Goal: Information Seeking & Learning: Check status

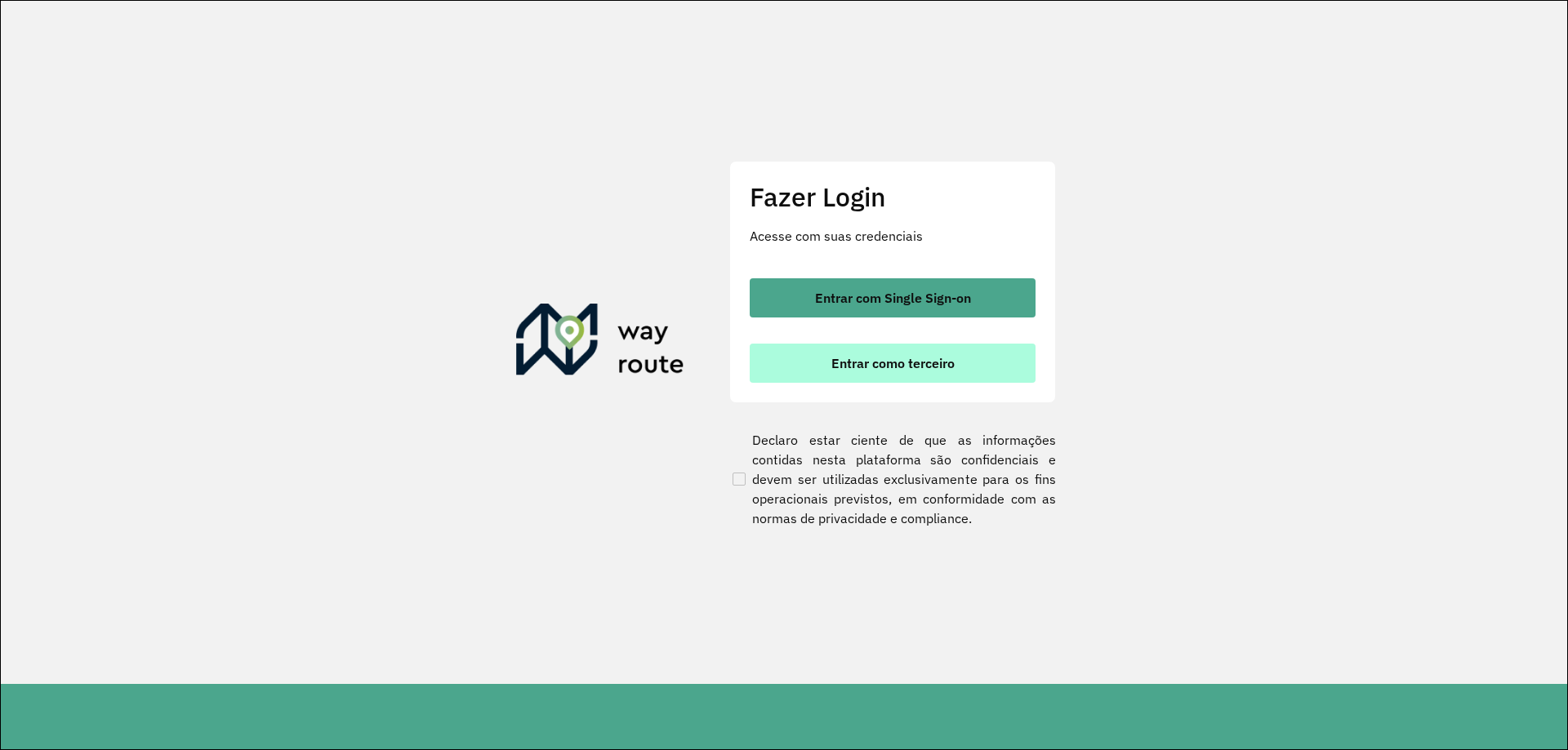
click at [926, 373] on button "Entrar como terceiro" at bounding box center [892, 363] width 286 height 39
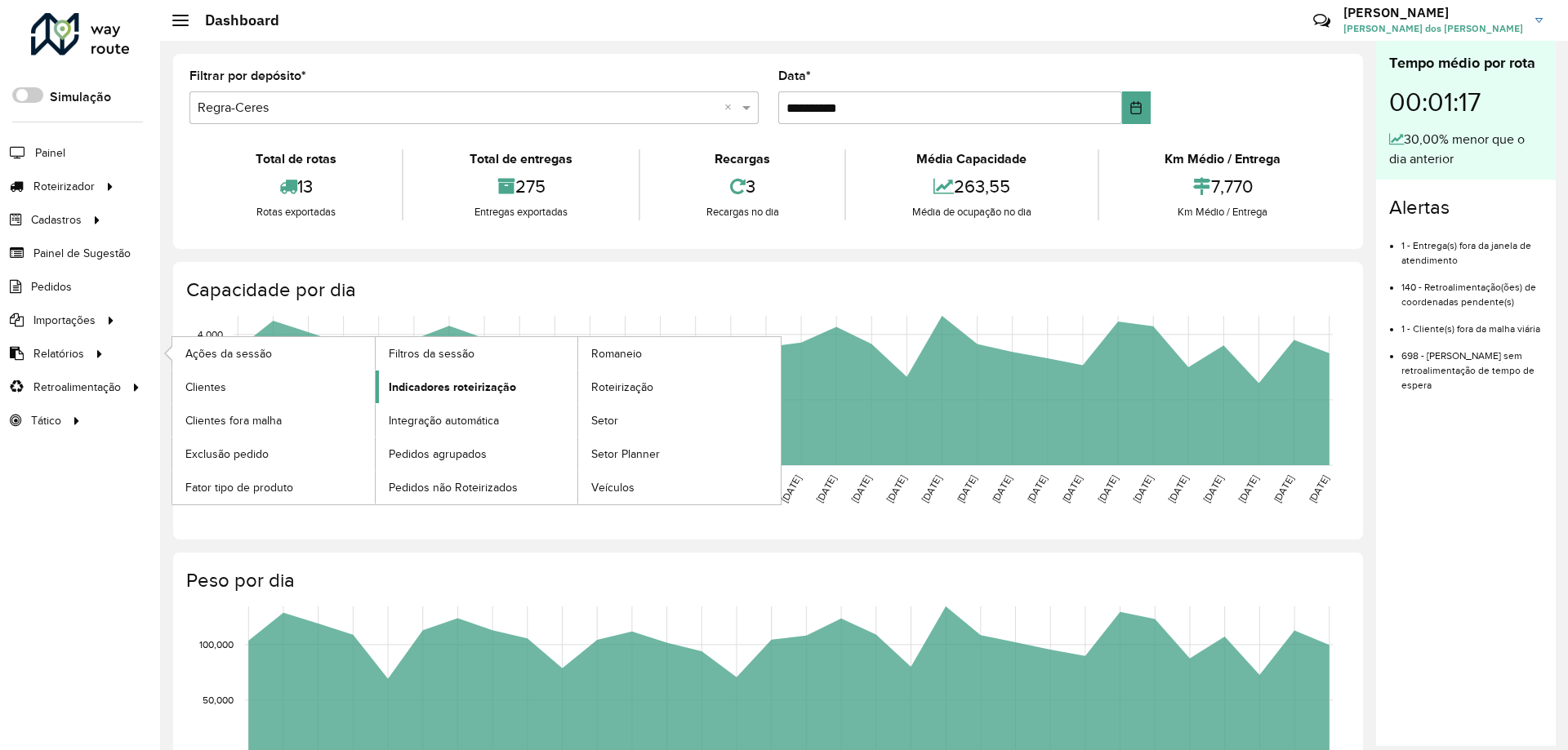
click at [444, 387] on span "Indicadores roteirização" at bounding box center [452, 387] width 127 height 17
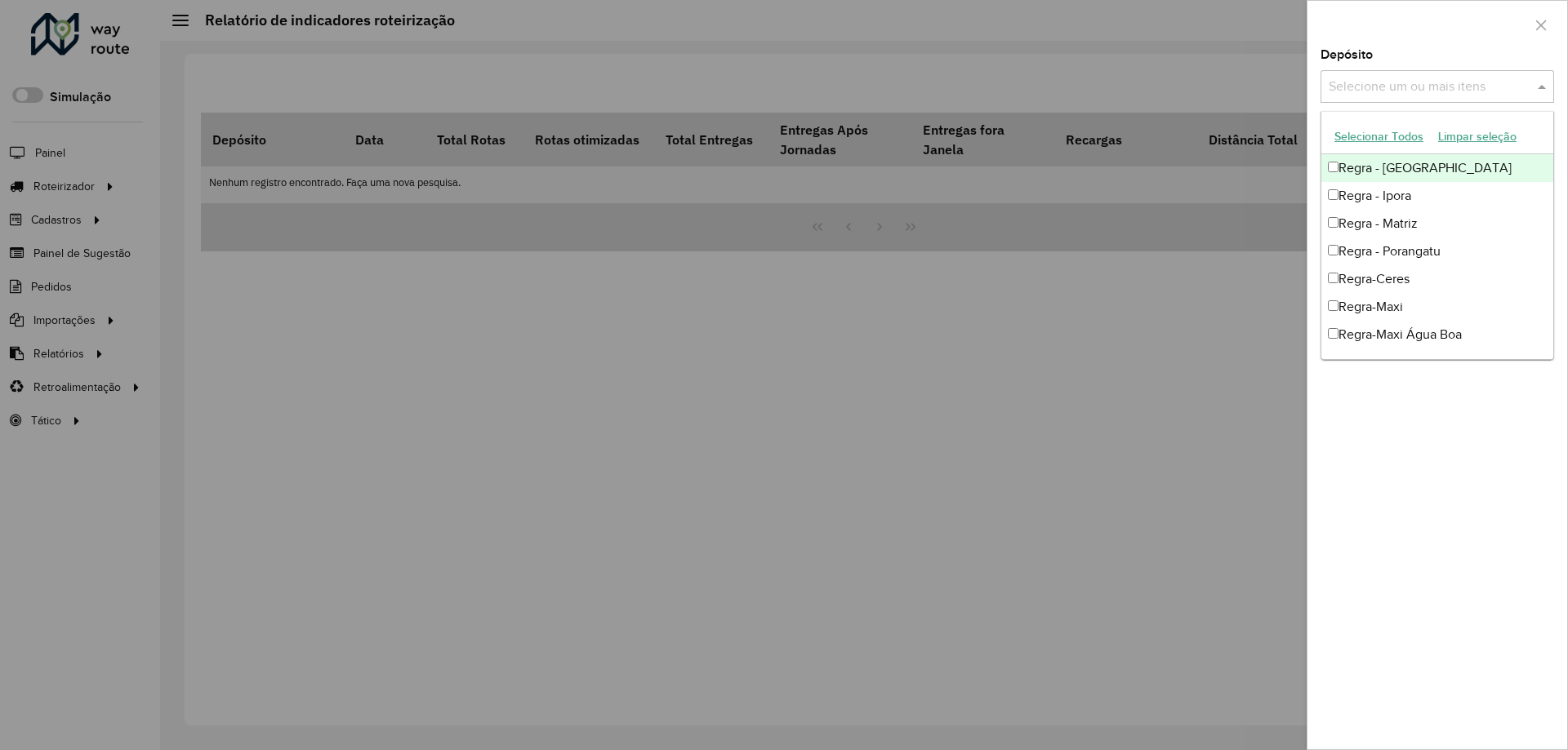
click at [1374, 88] on input "text" at bounding box center [1429, 87] width 209 height 20
click at [1399, 228] on div "Regra - Matriz" at bounding box center [1437, 223] width 232 height 28
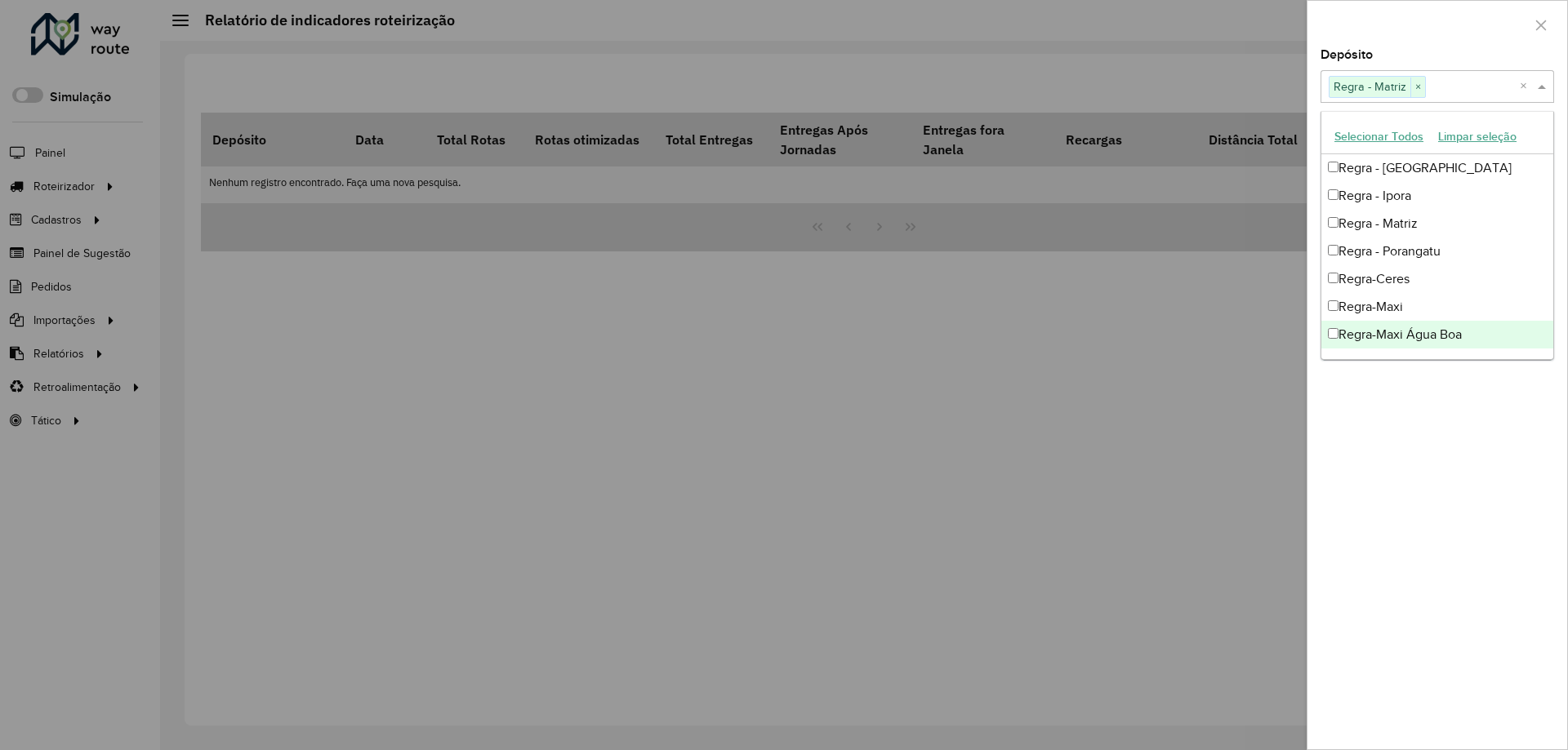
click at [1378, 541] on div "**********" at bounding box center [1437, 399] width 260 height 700
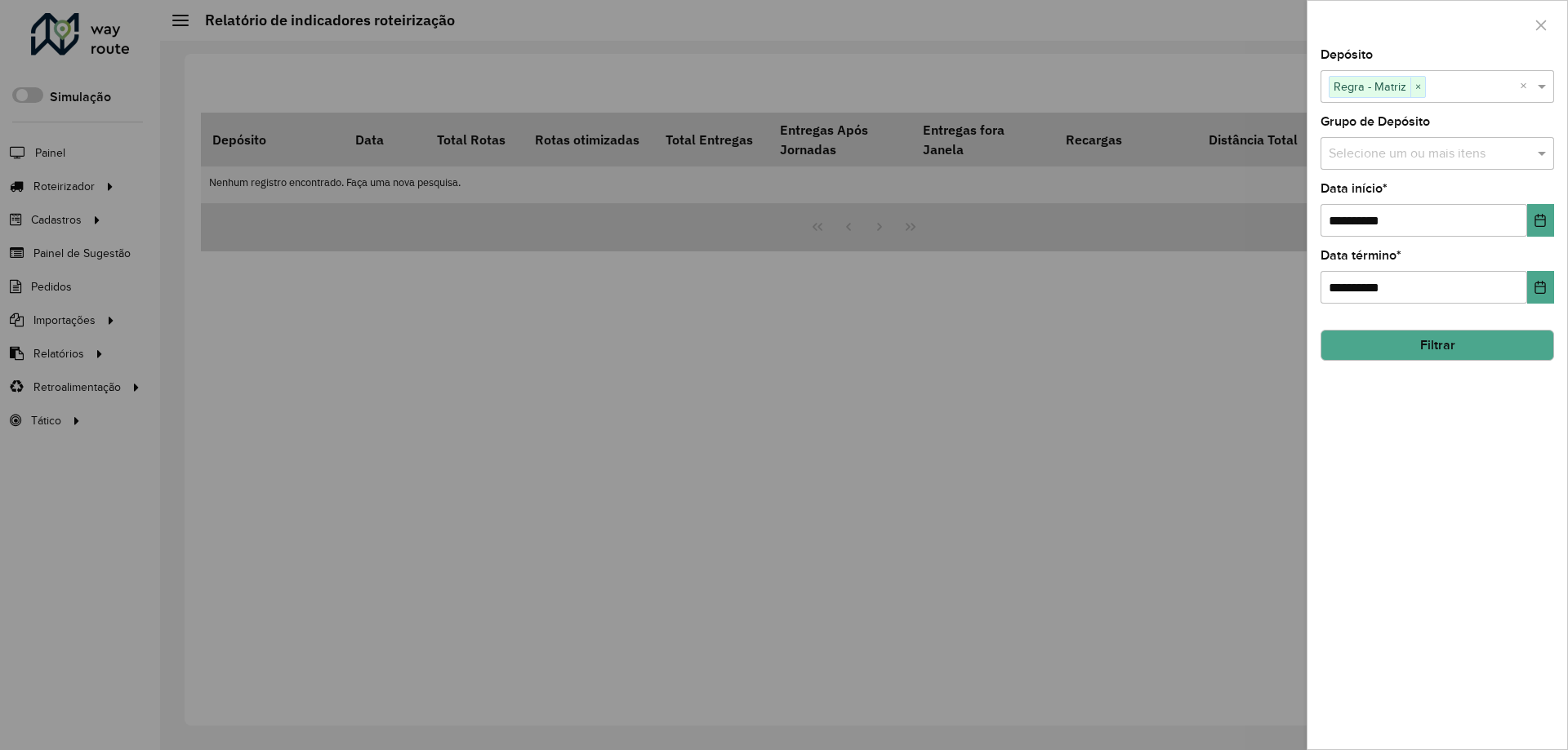
click at [1388, 150] on input "text" at bounding box center [1429, 154] width 209 height 20
click at [1430, 125] on label "Grupo de Depósito" at bounding box center [1375, 122] width 110 height 20
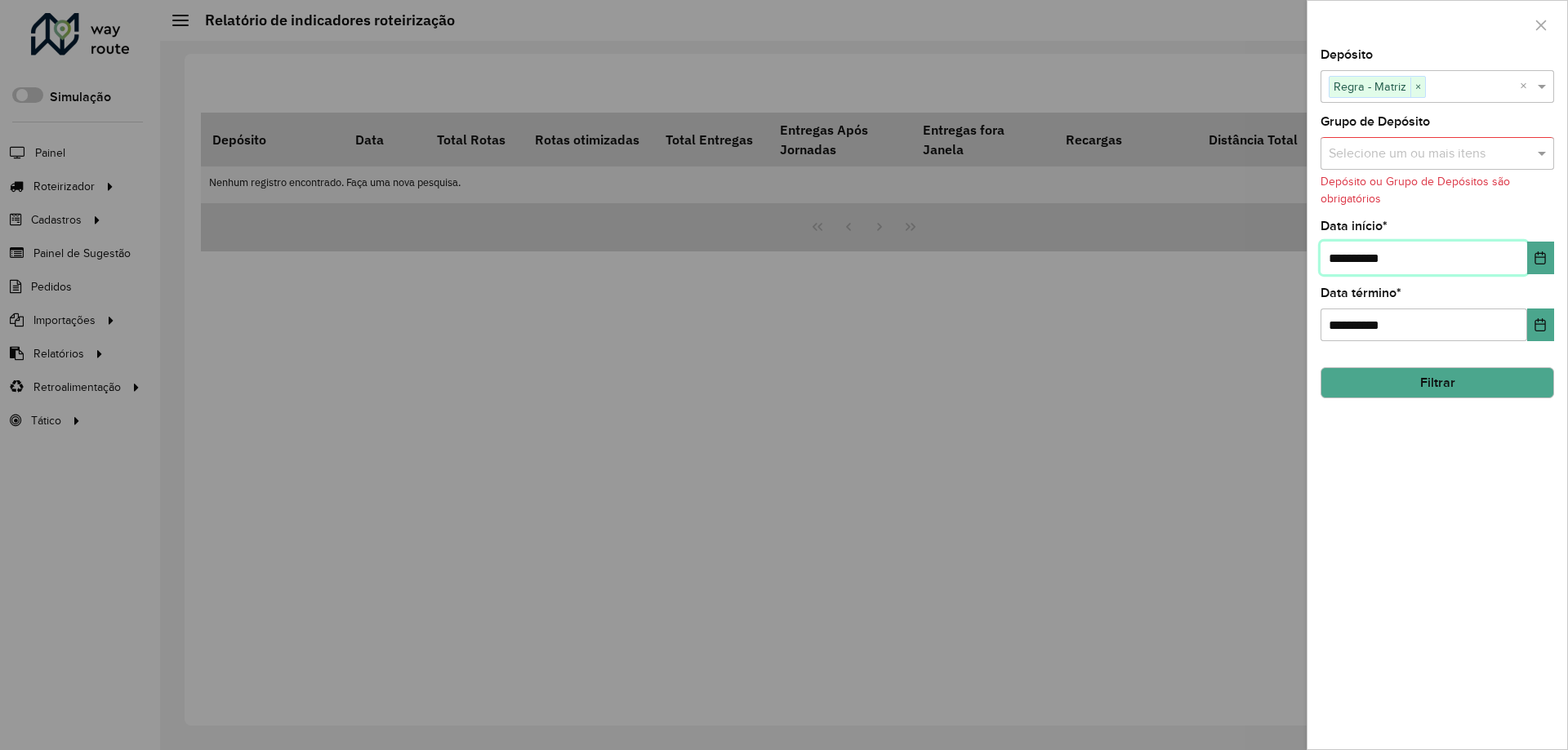
click at [1368, 243] on input "**********" at bounding box center [1424, 258] width 207 height 33
drag, startPoint x: 1340, startPoint y: 256, endPoint x: 1285, endPoint y: 257, distance: 55.0
click at [1297, 257] on body "Aguarde... Pop-up bloqueado! Seu navegador bloqueou automáticamente a abertura …" at bounding box center [784, 375] width 1568 height 750
drag, startPoint x: 1345, startPoint y: 256, endPoint x: 1281, endPoint y: 260, distance: 64.1
click at [1287, 259] on body "Aguarde... Pop-up bloqueado! Seu navegador bloqueou automáticamente a abertura …" at bounding box center [784, 375] width 1568 height 750
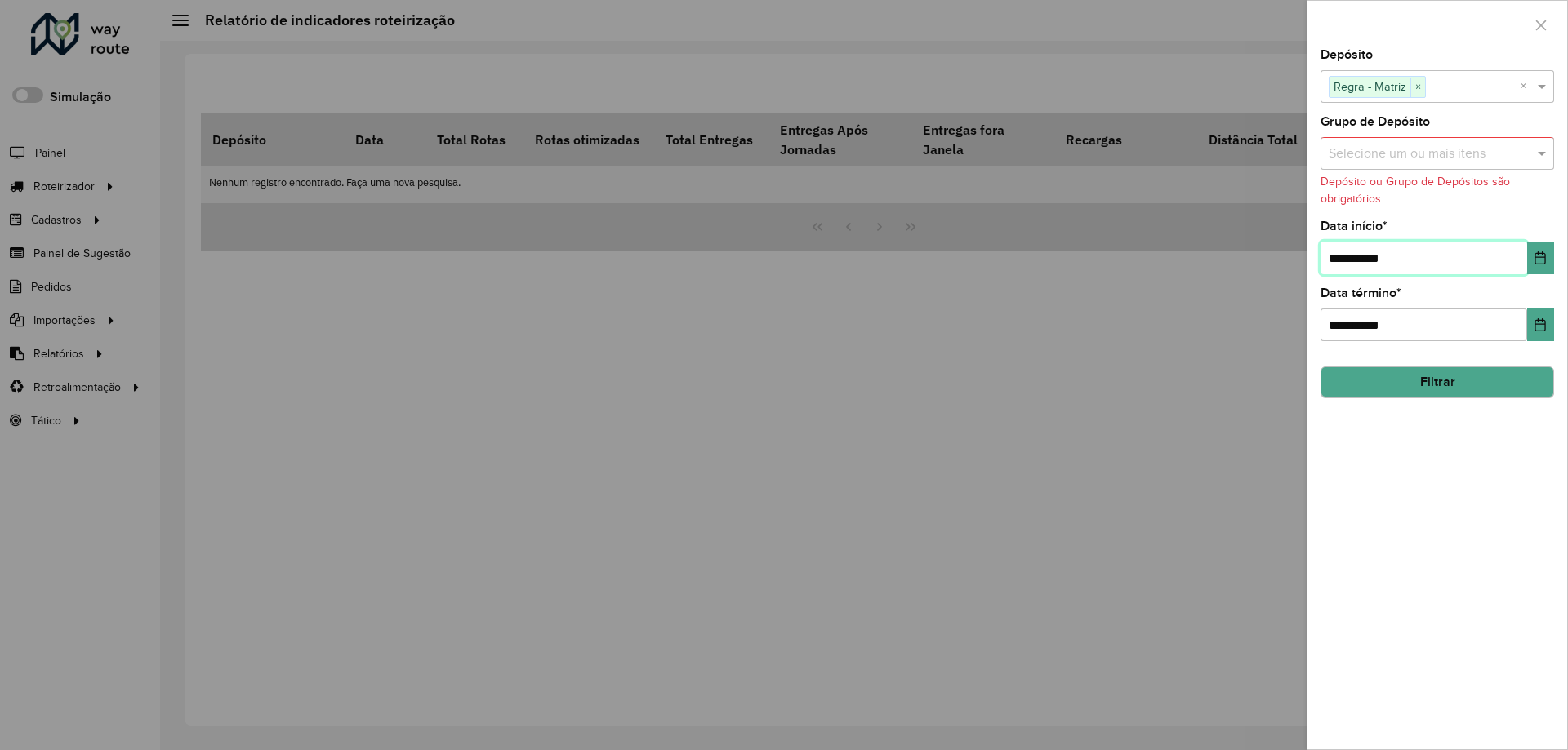
type input "**********"
click at [1433, 395] on button "Filtrar" at bounding box center [1436, 383] width 233 height 31
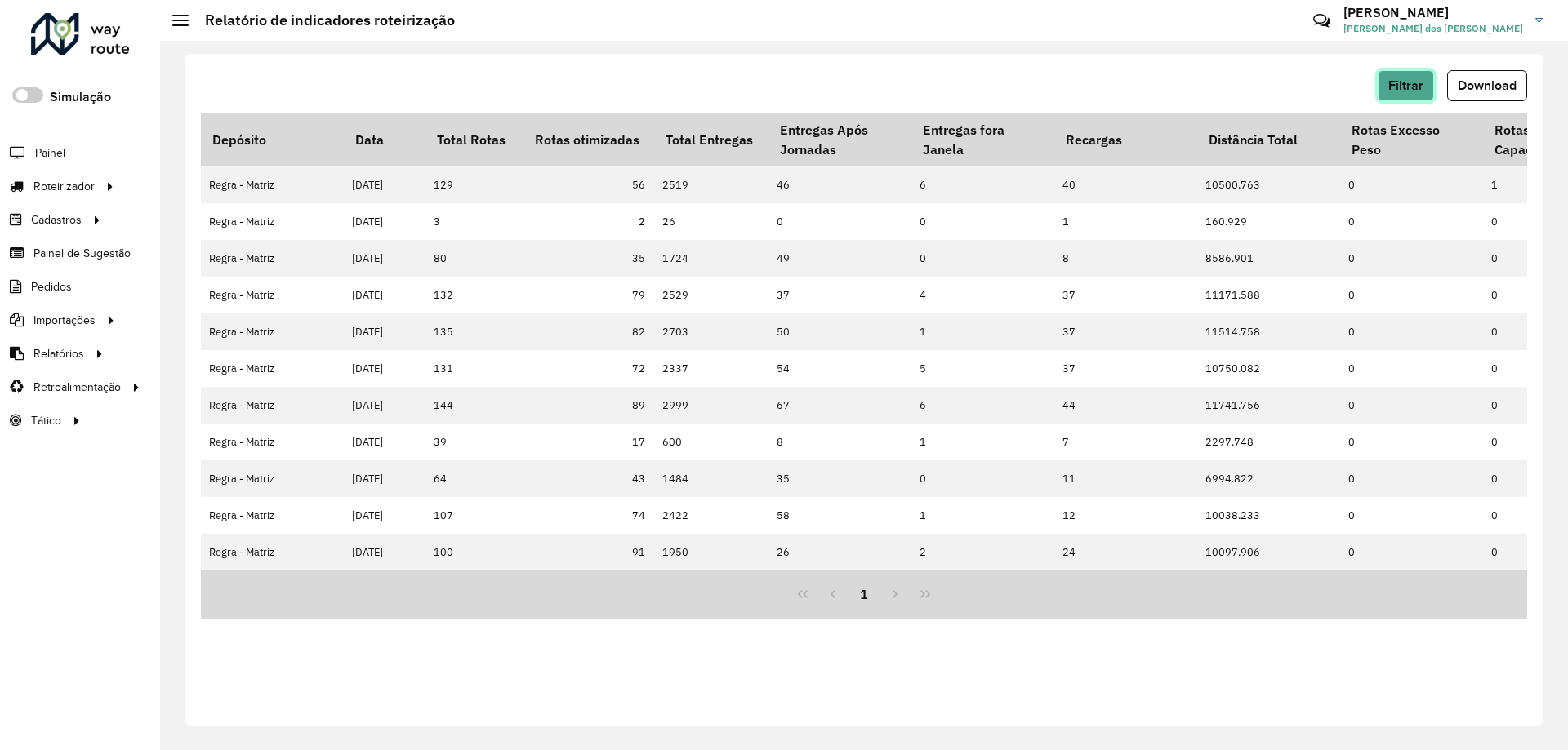
click at [1405, 90] on span "Filtrar" at bounding box center [1406, 84] width 35 height 14
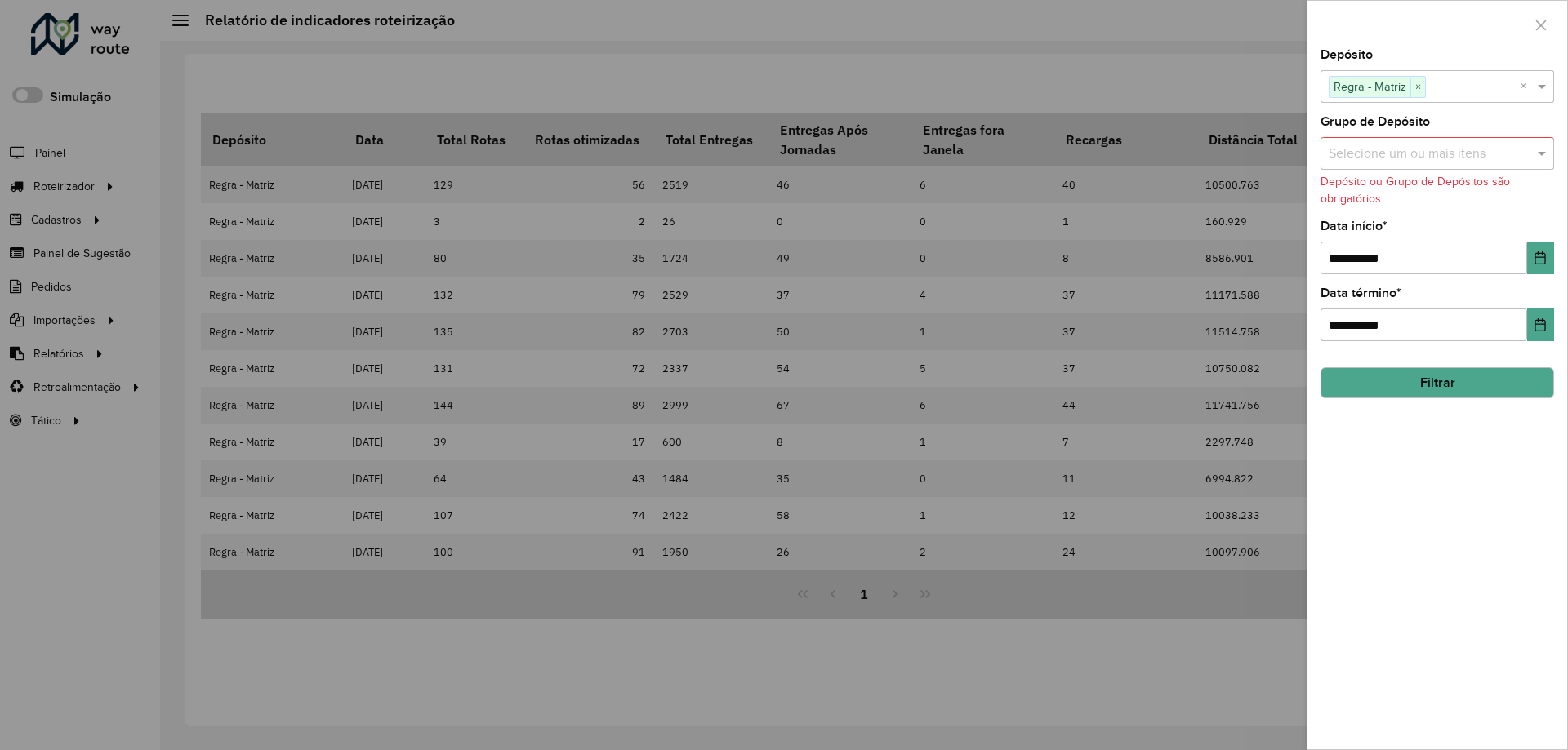
click at [1462, 94] on input "text" at bounding box center [1472, 87] width 93 height 20
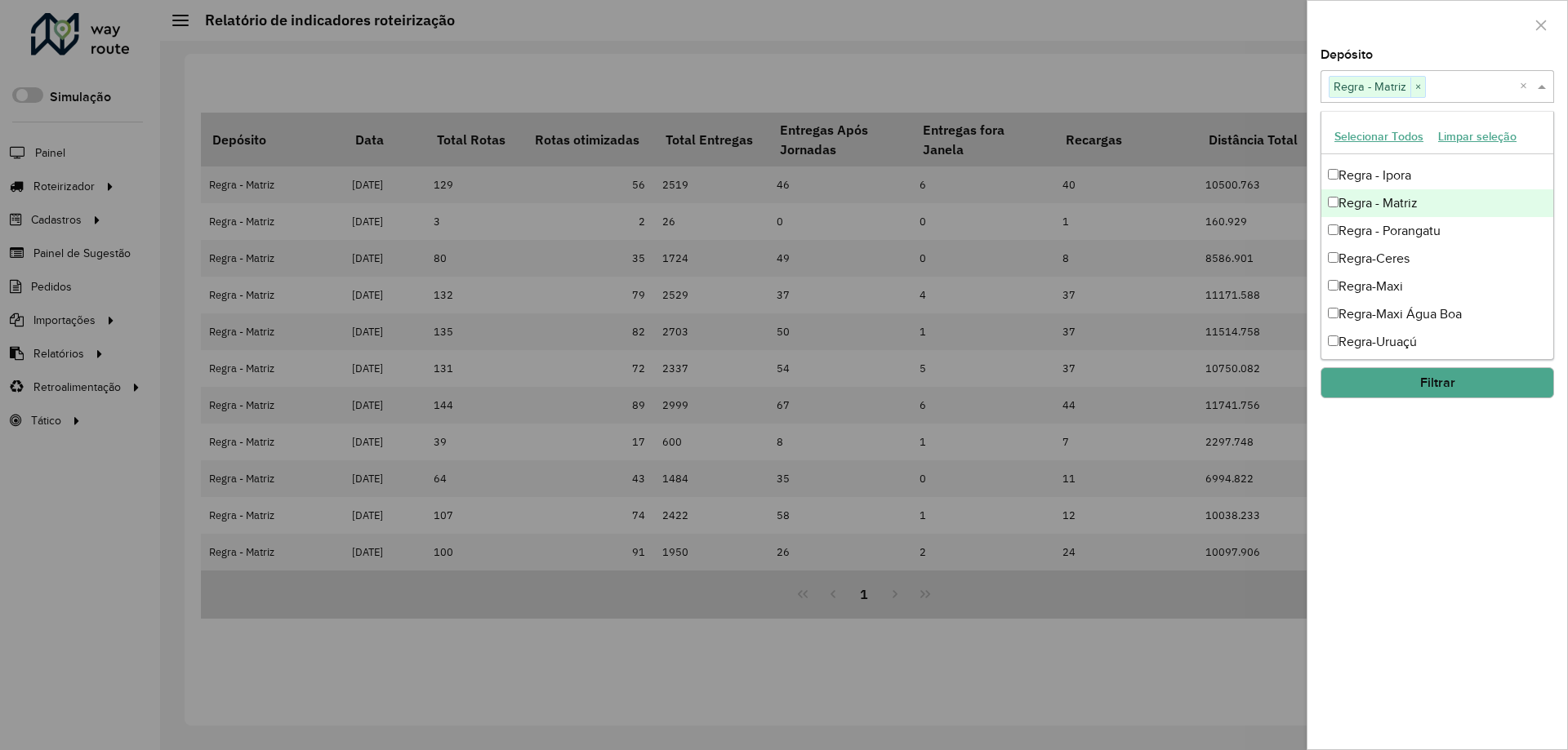
scroll to position [26, 0]
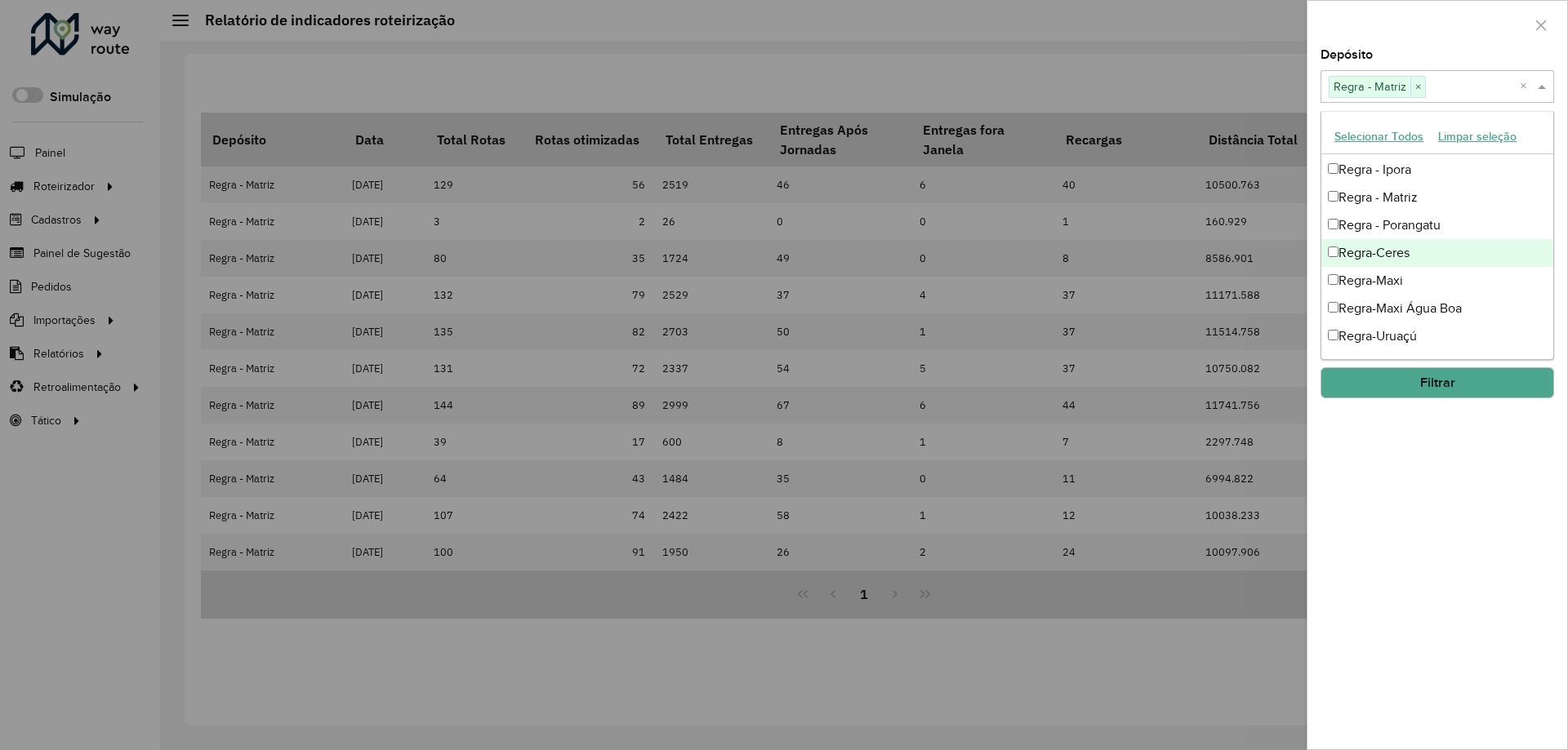
click at [1073, 43] on div at bounding box center [784, 375] width 1568 height 750
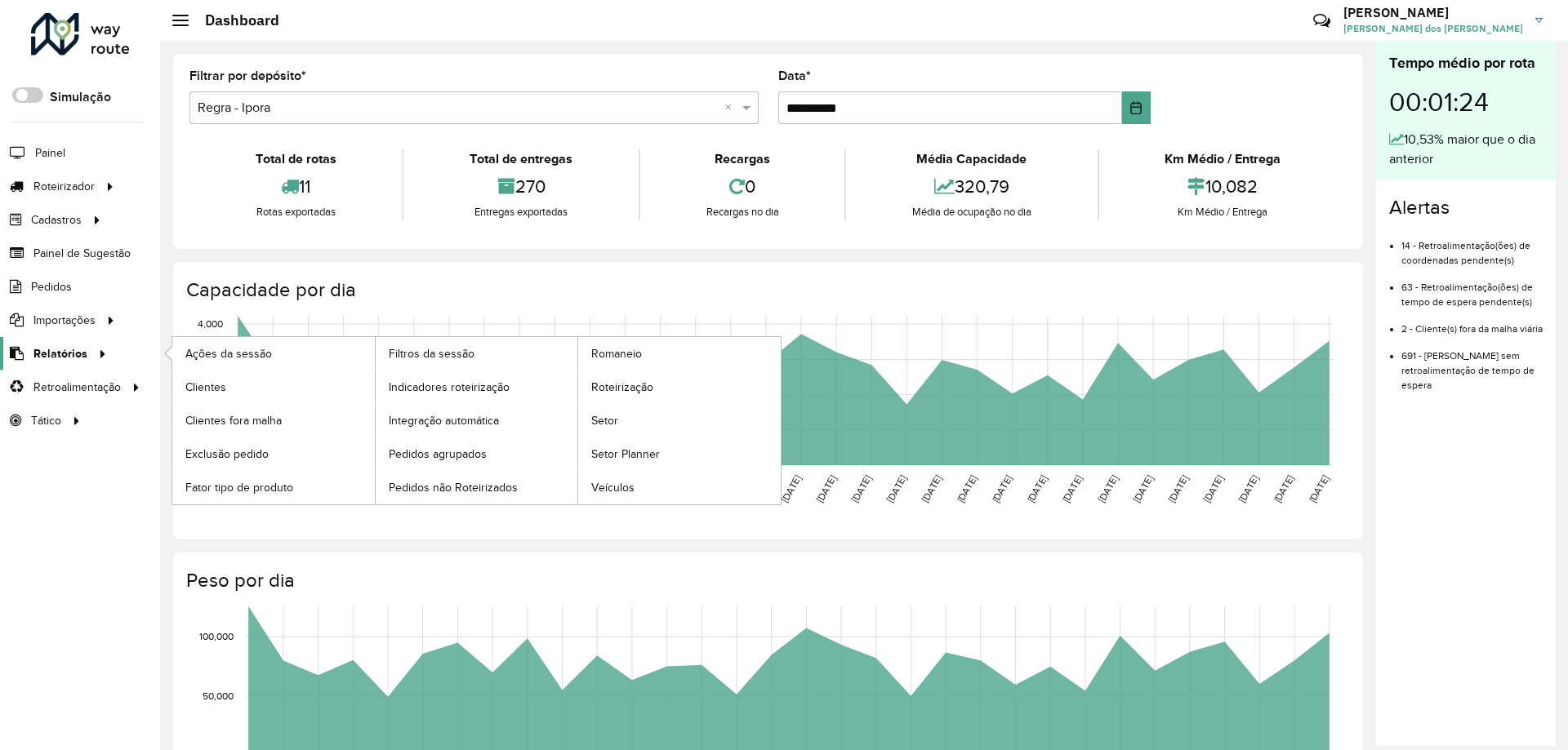
click at [57, 353] on span "Relatórios" at bounding box center [60, 354] width 54 height 17
click at [447, 386] on span "Indicadores roteirização" at bounding box center [452, 387] width 127 height 17
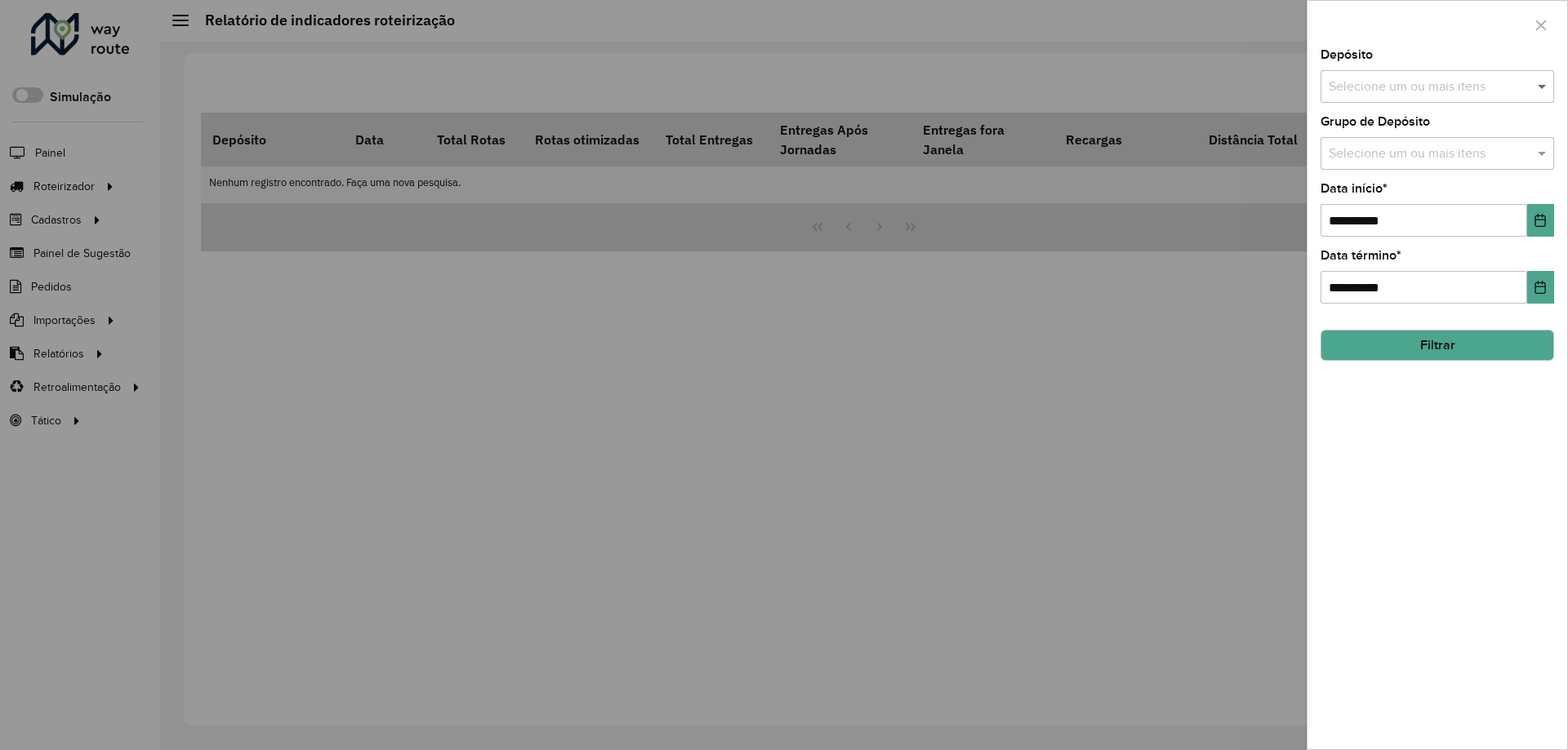
click at [1543, 85] on span at bounding box center [1544, 87] width 20 height 20
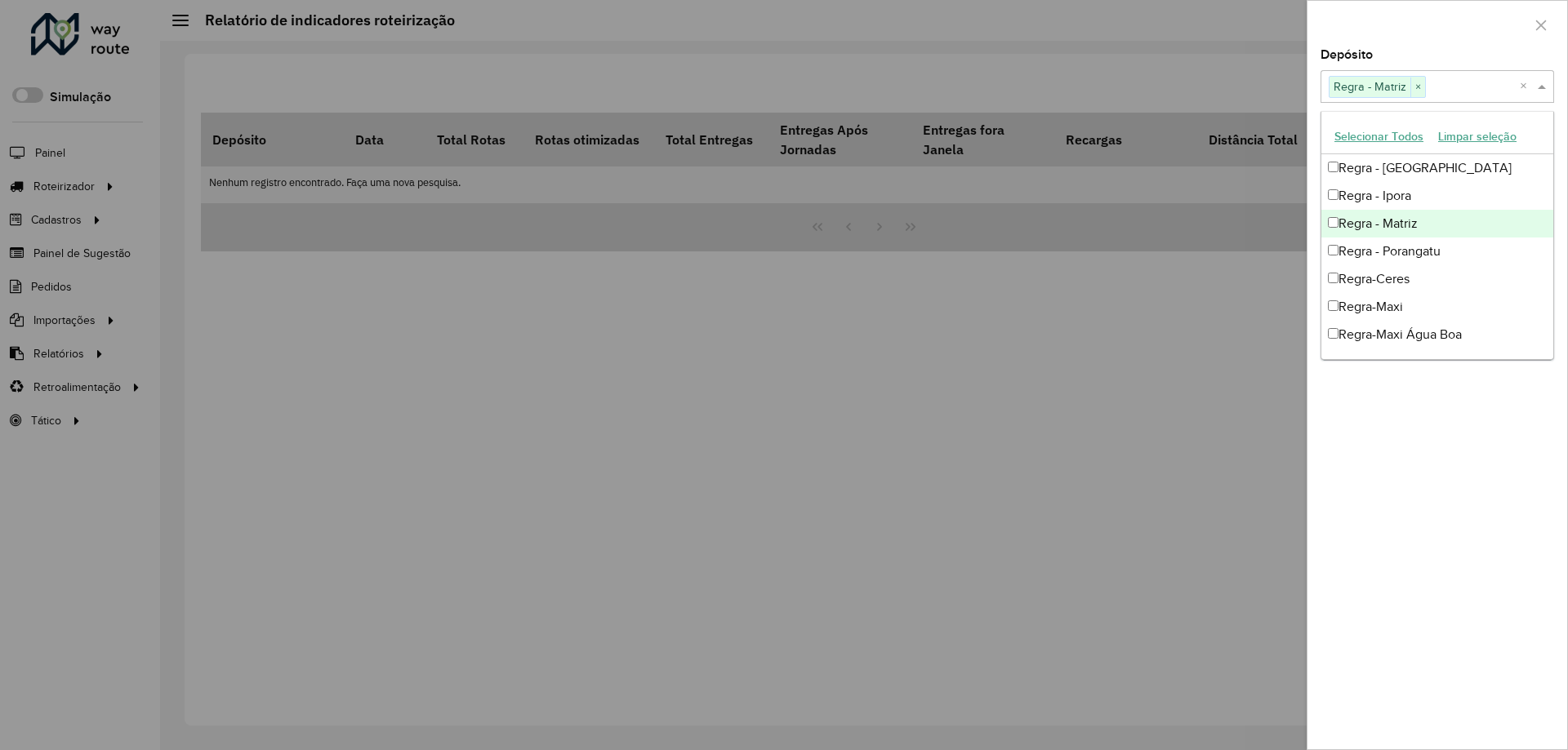
click at [1436, 24] on div at bounding box center [1437, 24] width 260 height 48
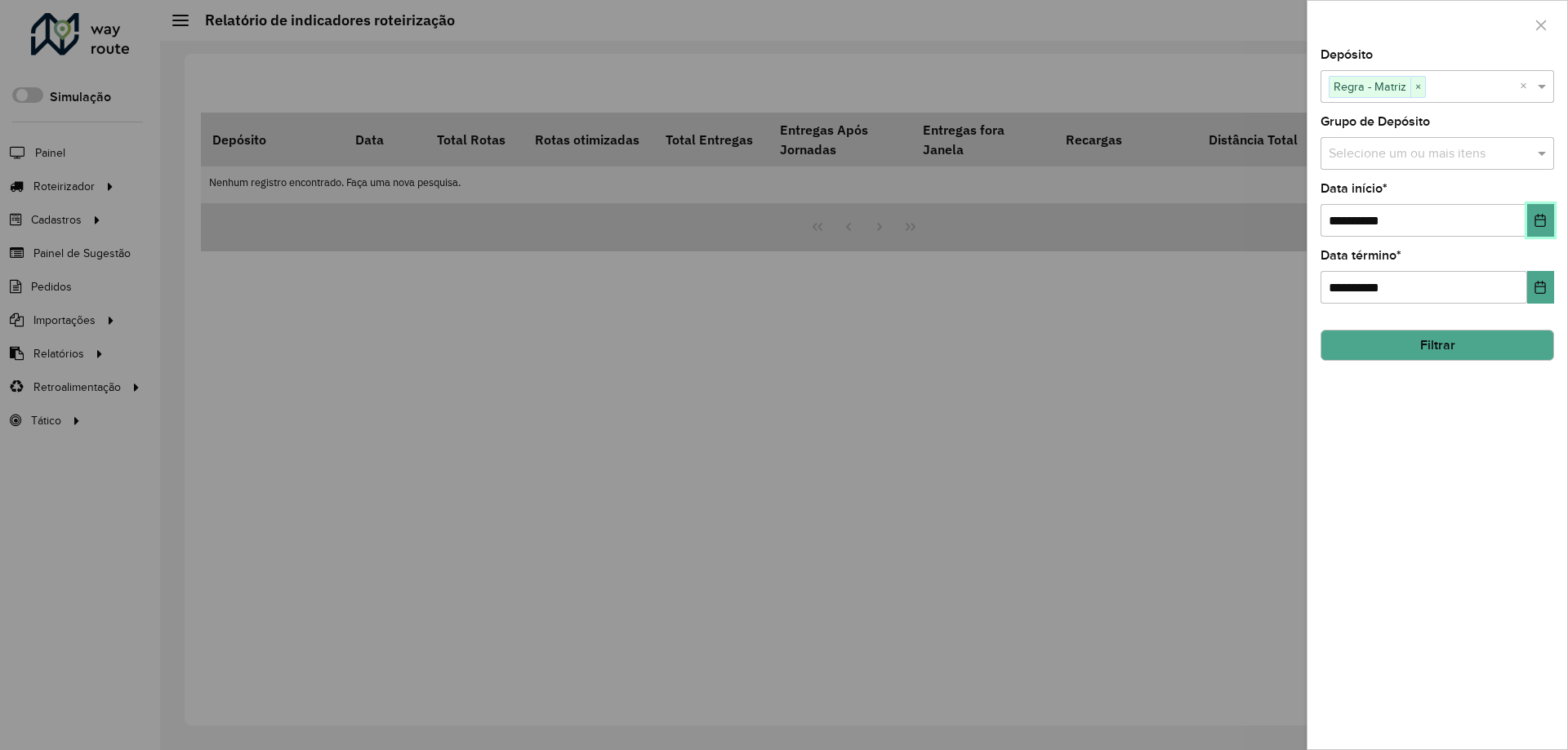
click at [1539, 219] on icon "Choose Date" at bounding box center [1541, 220] width 11 height 13
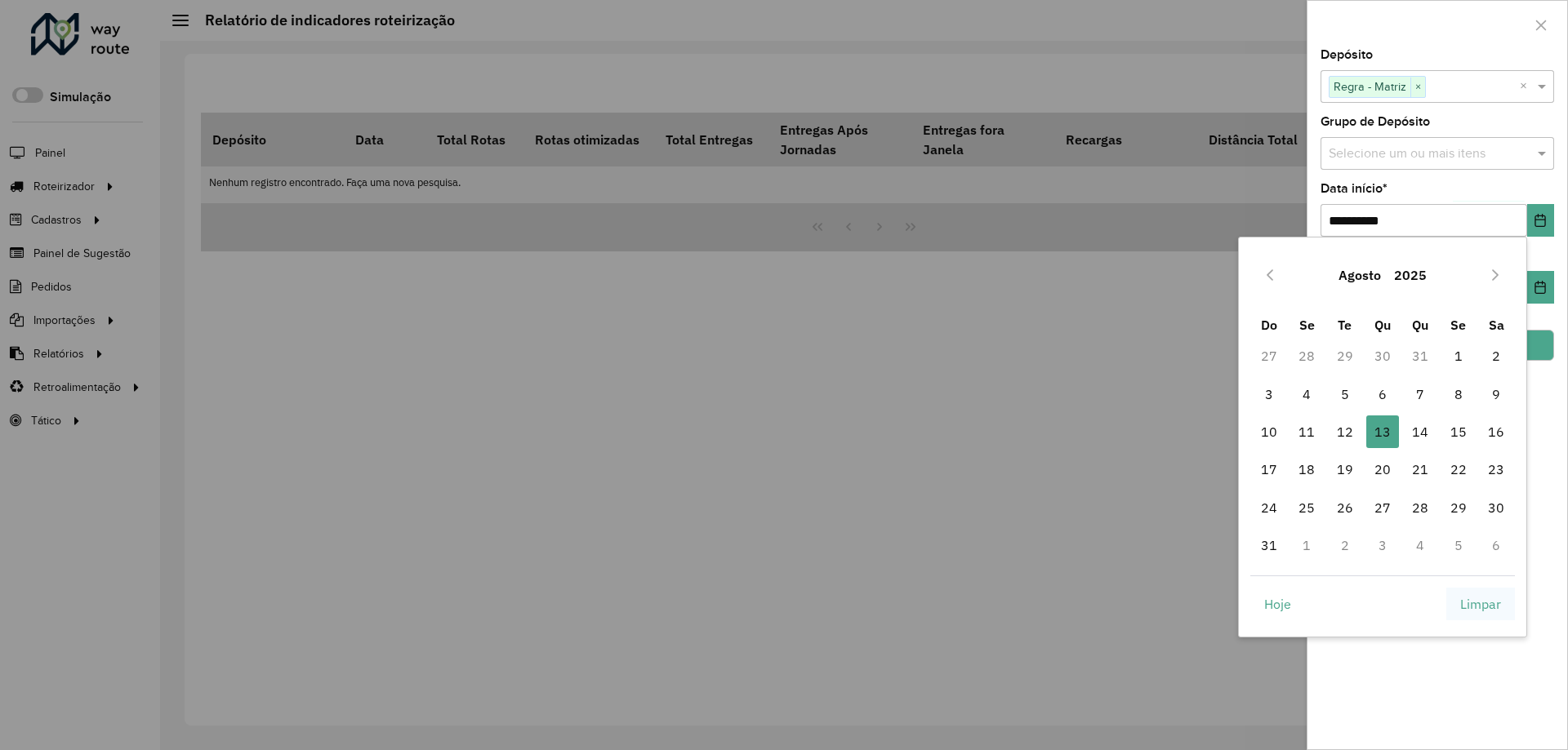
click at [1480, 603] on span "Limpar" at bounding box center [1480, 604] width 41 height 20
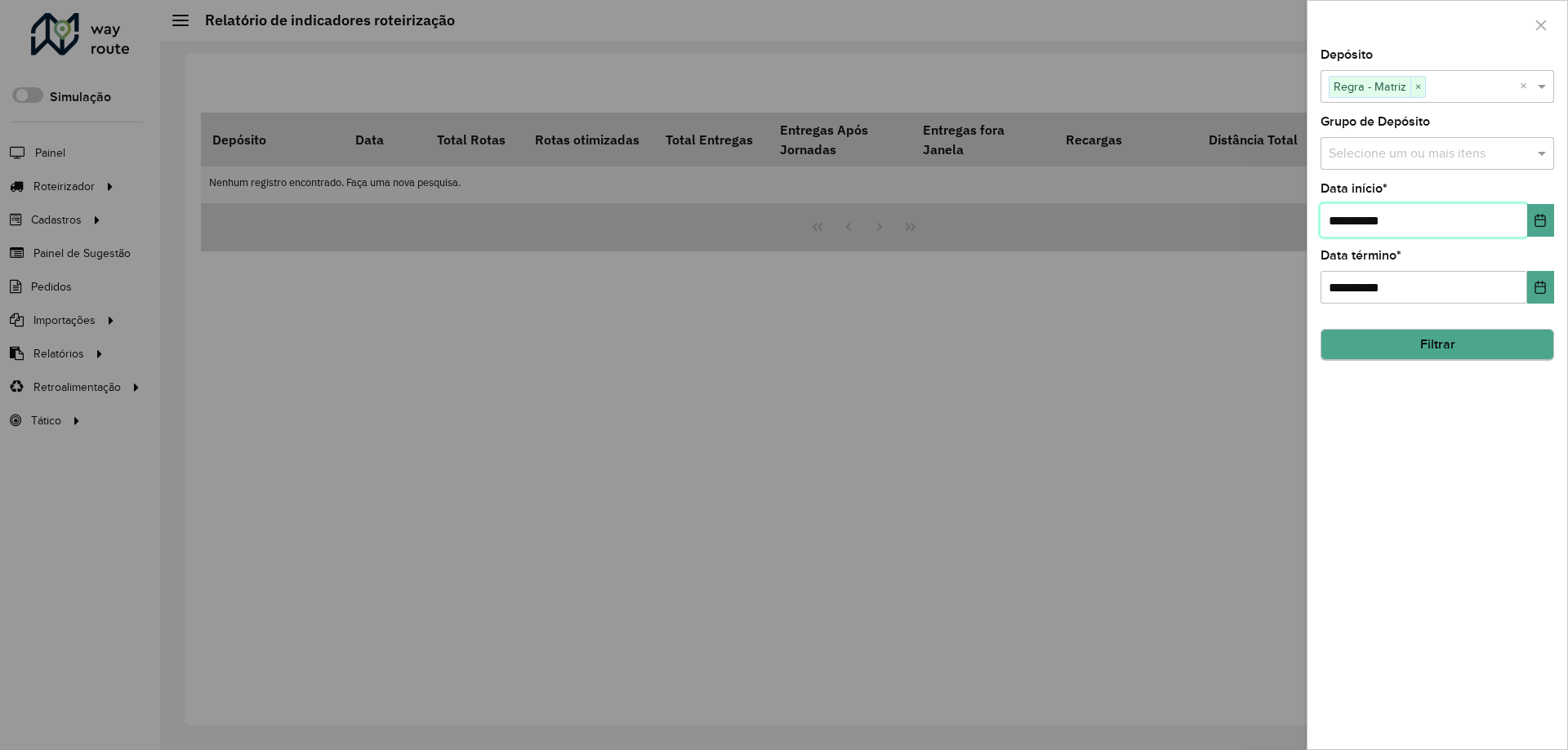
type input "**********"
click at [1436, 345] on button "Filtrar" at bounding box center [1436, 346] width 233 height 31
